Goal: Task Accomplishment & Management: Use online tool/utility

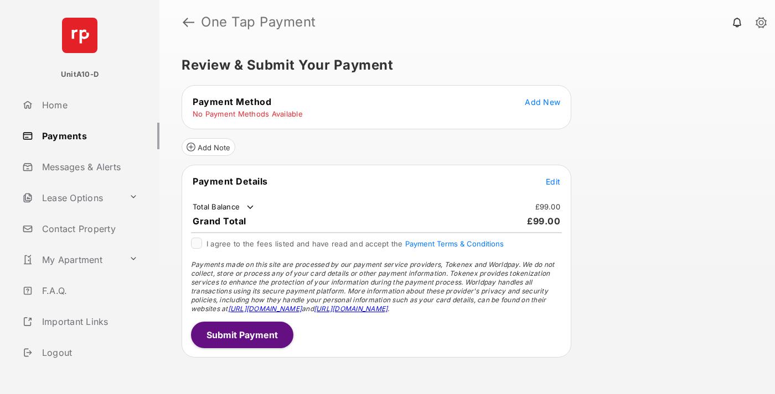
click at [542, 102] on span "Add New" at bounding box center [542, 101] width 35 height 9
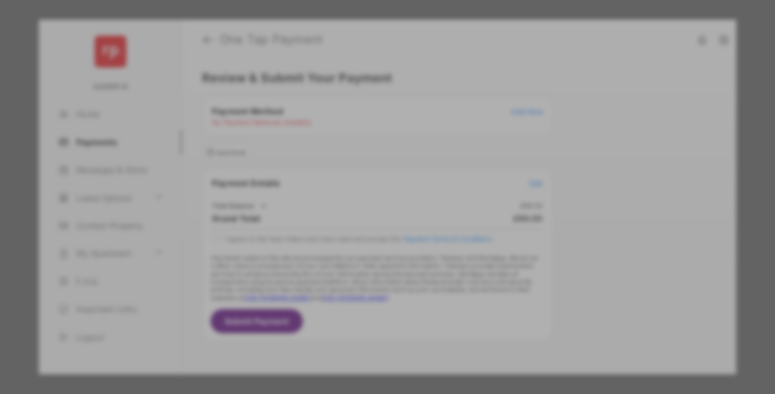
click at [385, 195] on div "BACS Direct Debit" at bounding box center [387, 201] width 248 height 21
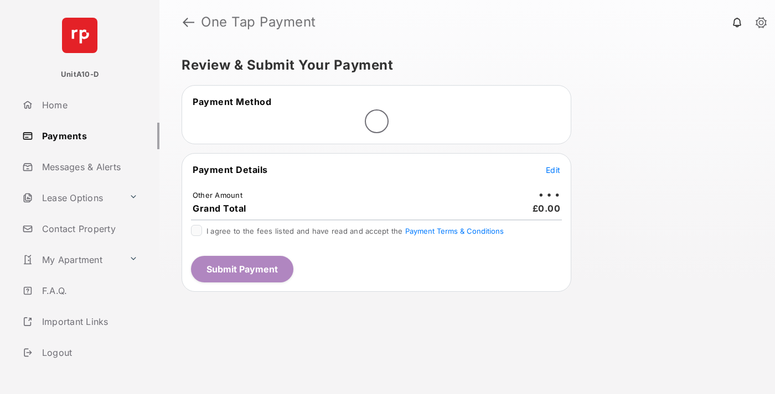
click at [553, 170] on span "Edit" at bounding box center [553, 169] width 14 height 9
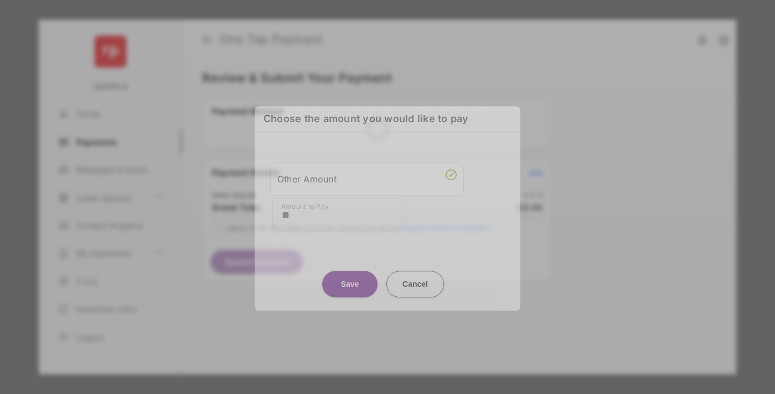
type input "**"
click at [350, 277] on button "Save" at bounding box center [349, 284] width 55 height 27
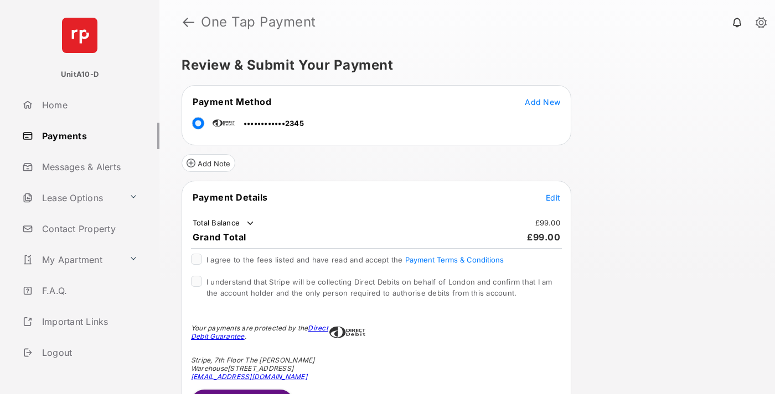
click at [553, 198] on span "Edit" at bounding box center [553, 197] width 14 height 9
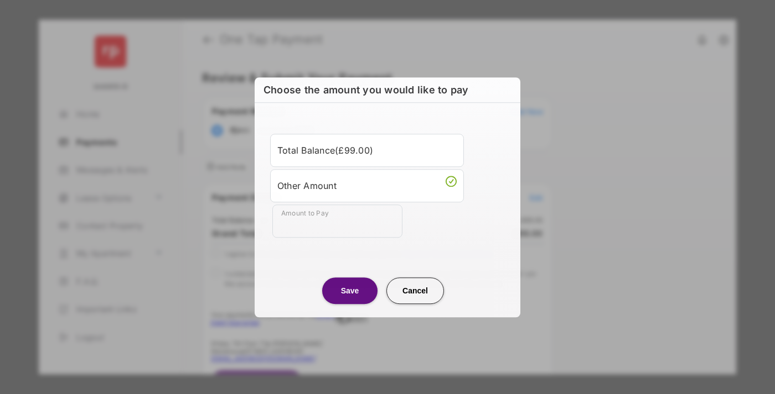
click at [350, 290] on button "Save" at bounding box center [349, 291] width 55 height 27
